Goal: Information Seeking & Learning: Learn about a topic

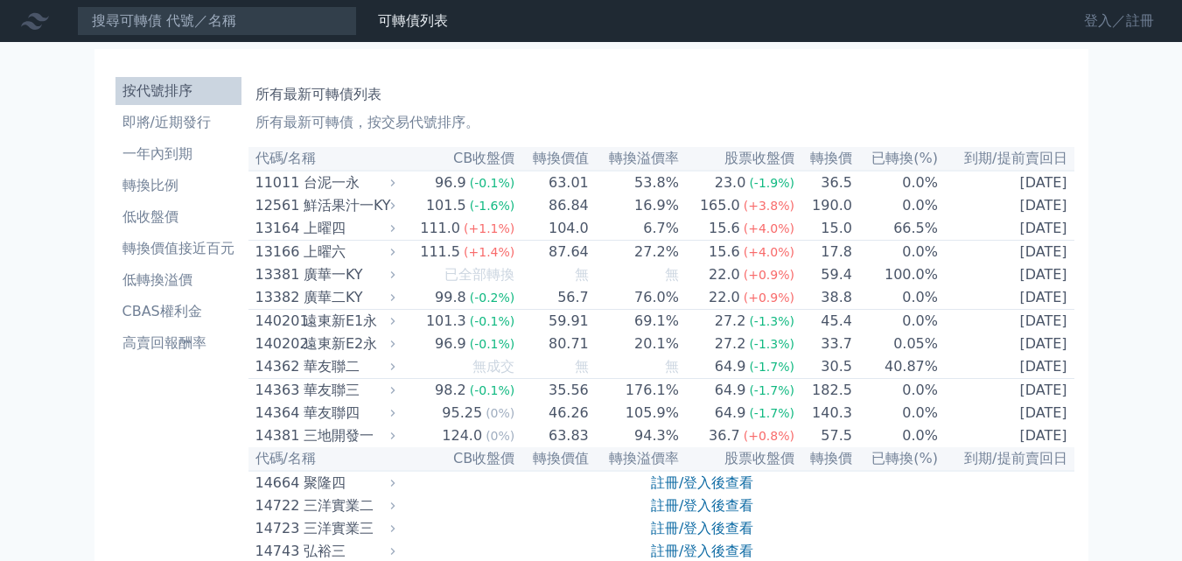
click at [1086, 22] on link "登入／註冊" at bounding box center [1119, 21] width 98 height 28
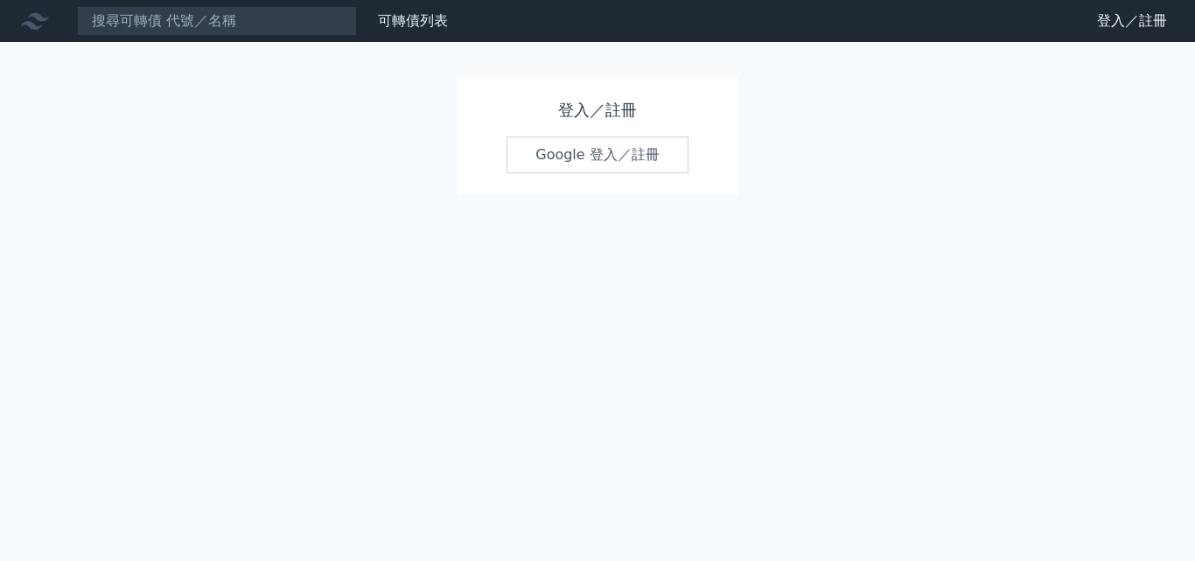
click at [563, 109] on h1 "登入／註冊" at bounding box center [598, 110] width 182 height 25
click at [595, 153] on link "Google 登入／註冊" at bounding box center [598, 155] width 182 height 37
click at [572, 157] on link "Google 登入／註冊" at bounding box center [598, 155] width 182 height 37
click at [564, 147] on link "Google 登入／註冊" at bounding box center [598, 155] width 182 height 37
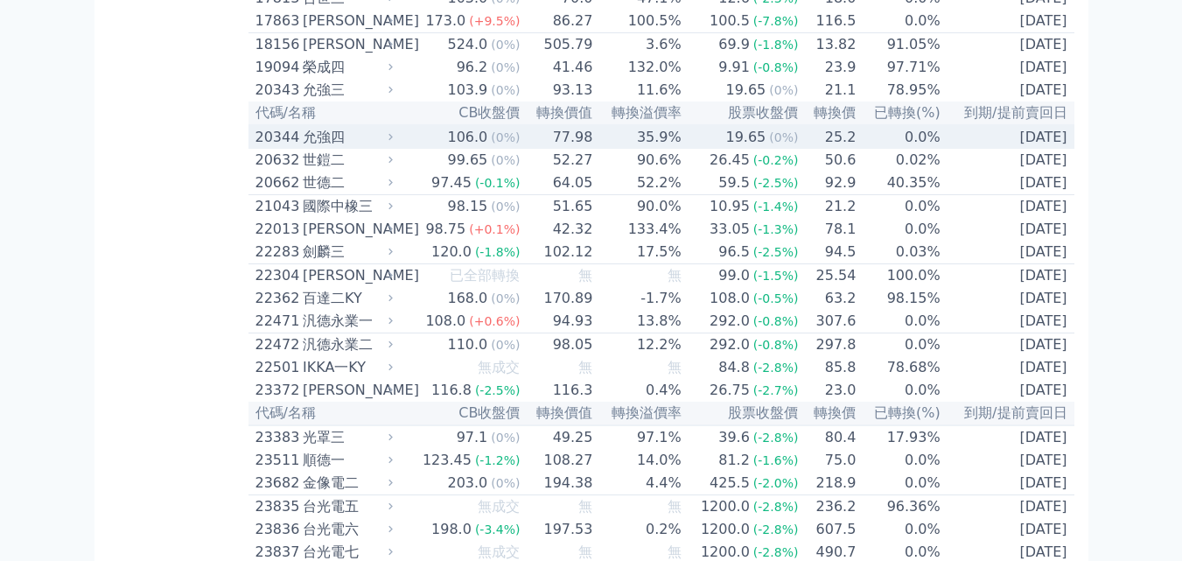
scroll to position [771, 0]
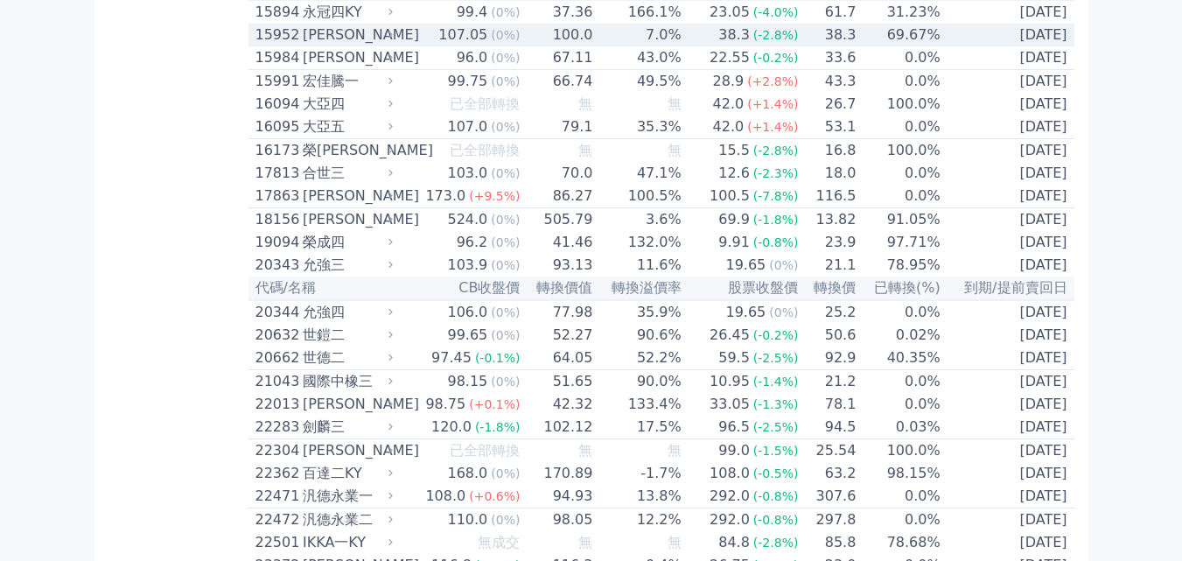
click at [284, 46] on div "15952" at bounding box center [277, 35] width 43 height 21
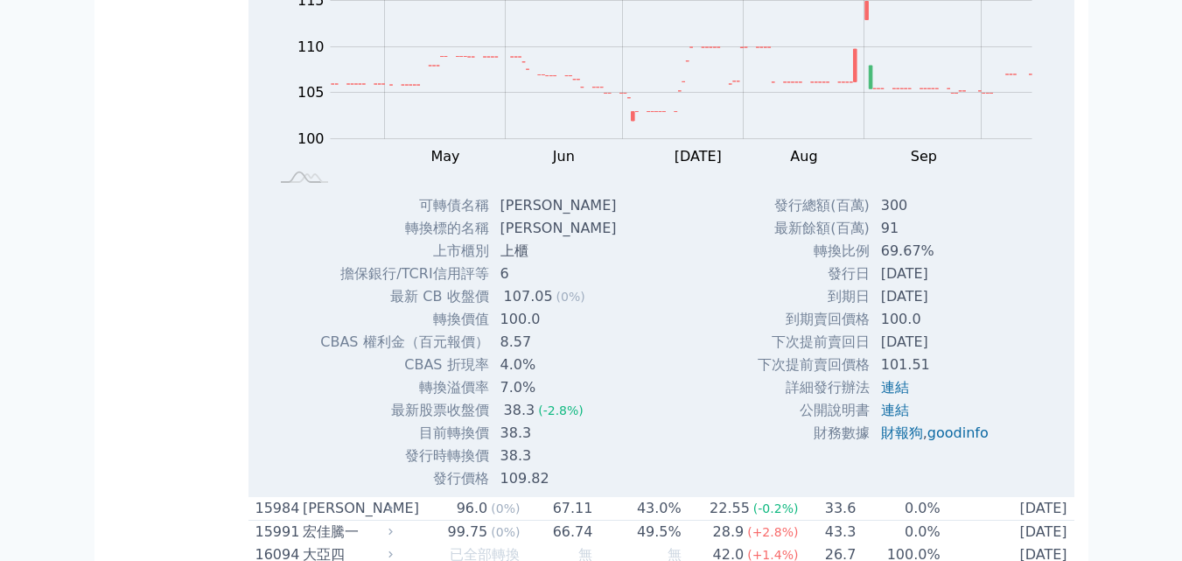
scroll to position [859, 0]
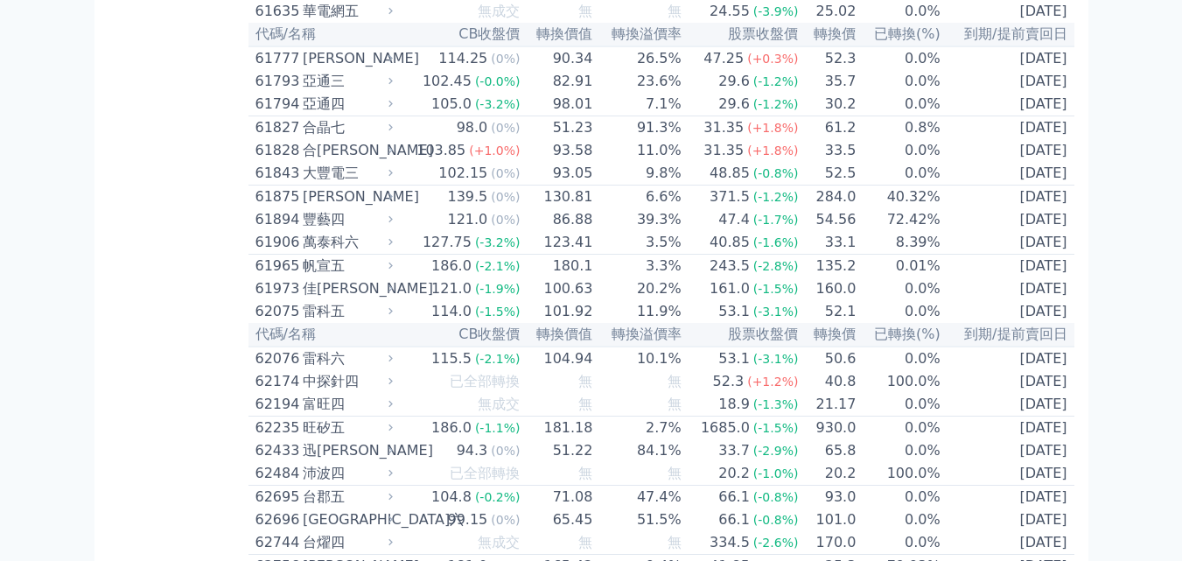
scroll to position [6537, 0]
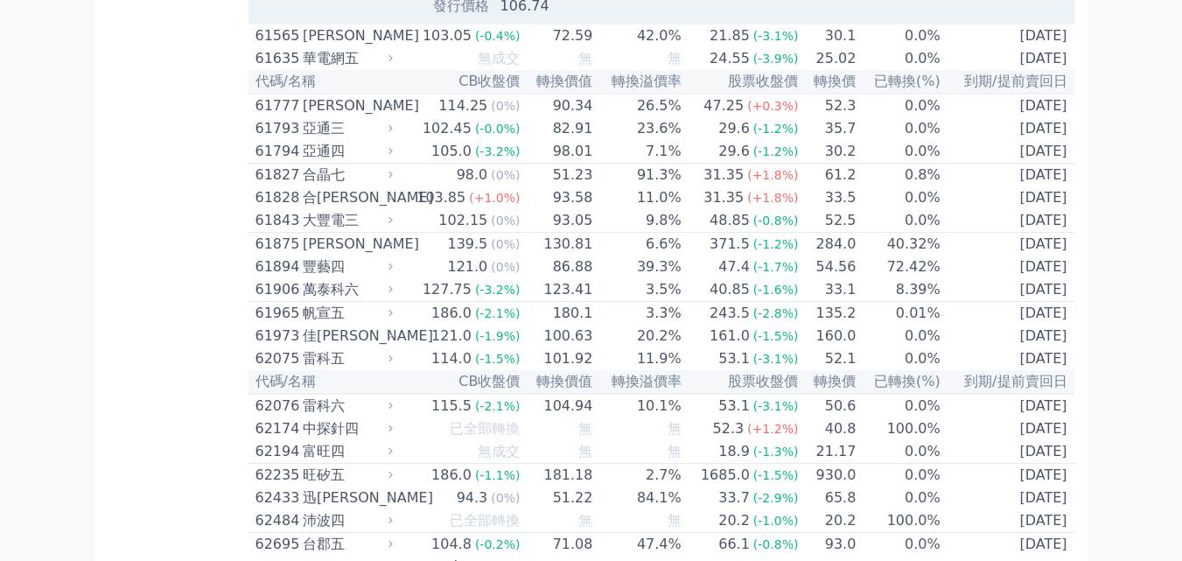
scroll to position [6975, 0]
